Goal: Navigation & Orientation: Find specific page/section

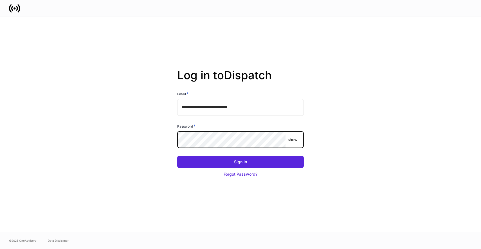
click at [177, 156] on button "Sign In" at bounding box center [240, 162] width 127 height 12
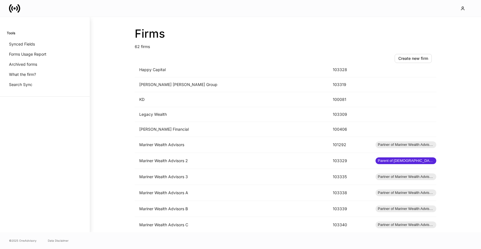
scroll to position [788, 0]
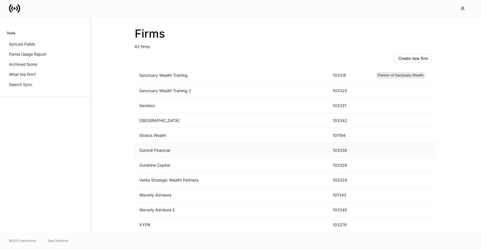
click at [186, 148] on td "Summit Financial" at bounding box center [232, 150] width 194 height 15
